Goal: Navigation & Orientation: Understand site structure

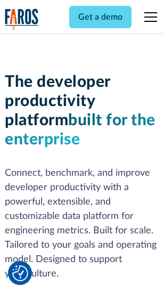
scroll to position [161, 0]
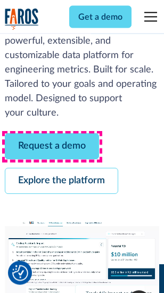
click at [52, 147] on link "Request a demo" at bounding box center [52, 147] width 94 height 26
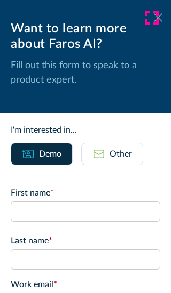
click at [154, 18] on icon at bounding box center [158, 17] width 9 height 8
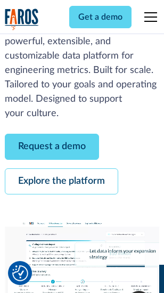
scroll to position [195, 0]
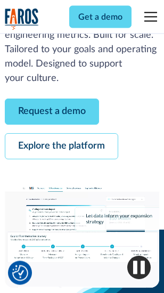
click at [61, 147] on link "Explore the platform" at bounding box center [62, 147] width 114 height 26
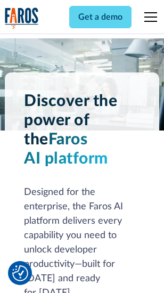
scroll to position [8132, 0]
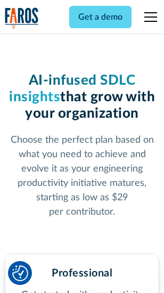
scroll to position [1695, 0]
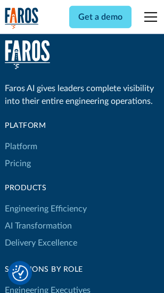
click at [21, 147] on link "Platform" at bounding box center [21, 146] width 33 height 17
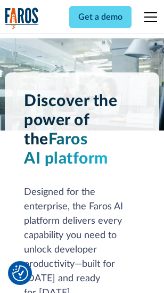
scroll to position [8474, 0]
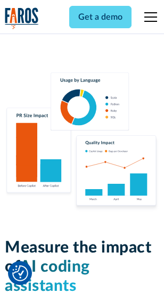
scroll to position [6665, 0]
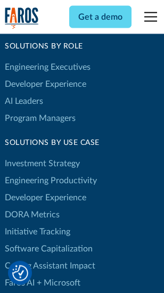
click at [32, 206] on link "DORA Metrics" at bounding box center [32, 214] width 55 height 17
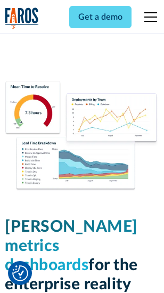
scroll to position [4728, 0]
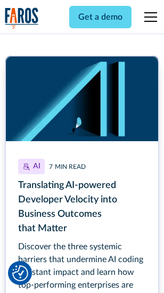
scroll to position [4843, 0]
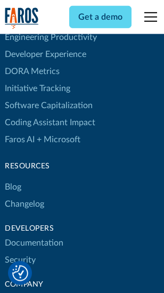
click at [25, 196] on link "Changelog" at bounding box center [24, 204] width 39 height 17
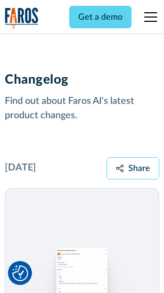
scroll to position [13088, 0]
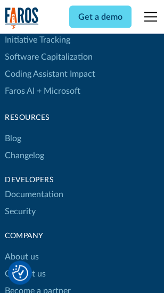
click at [21, 249] on link "About us" at bounding box center [22, 257] width 34 height 17
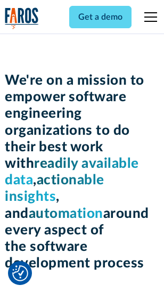
scroll to position [3694, 0]
